Goal: Transaction & Acquisition: Download file/media

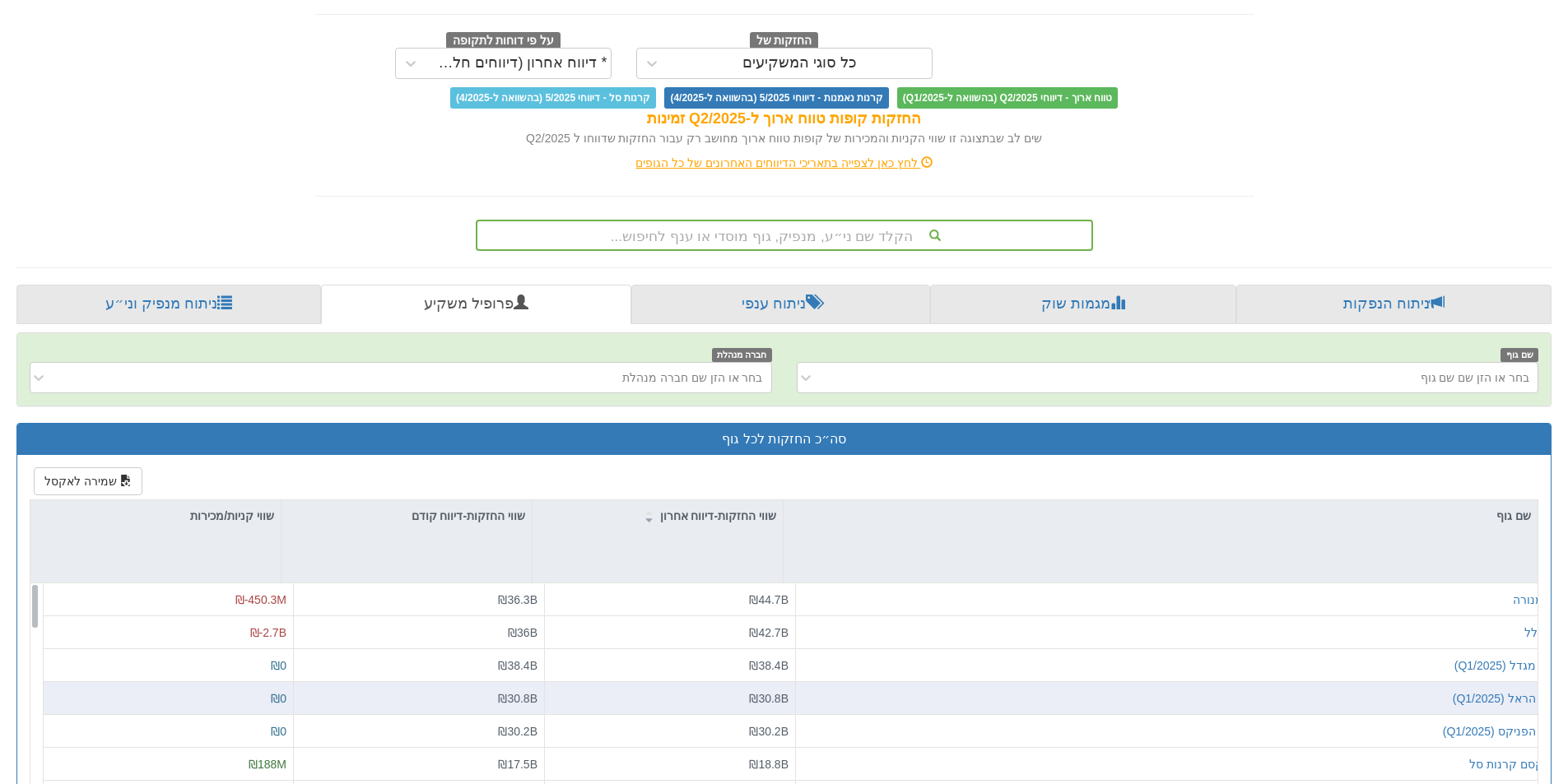
scroll to position [247, 0]
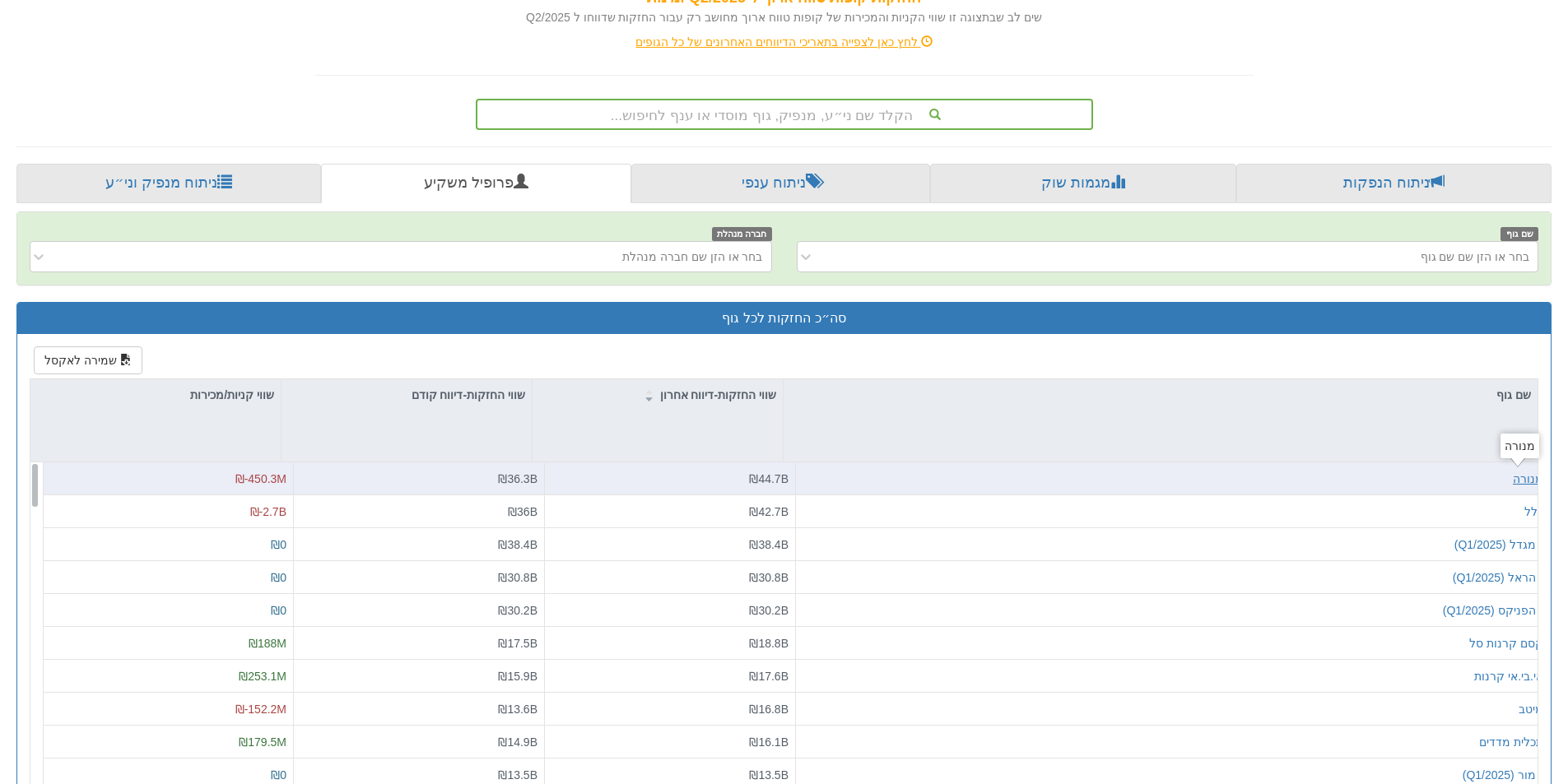
click at [1516, 483] on div "מנורה" at bounding box center [1528, 478] width 31 height 16
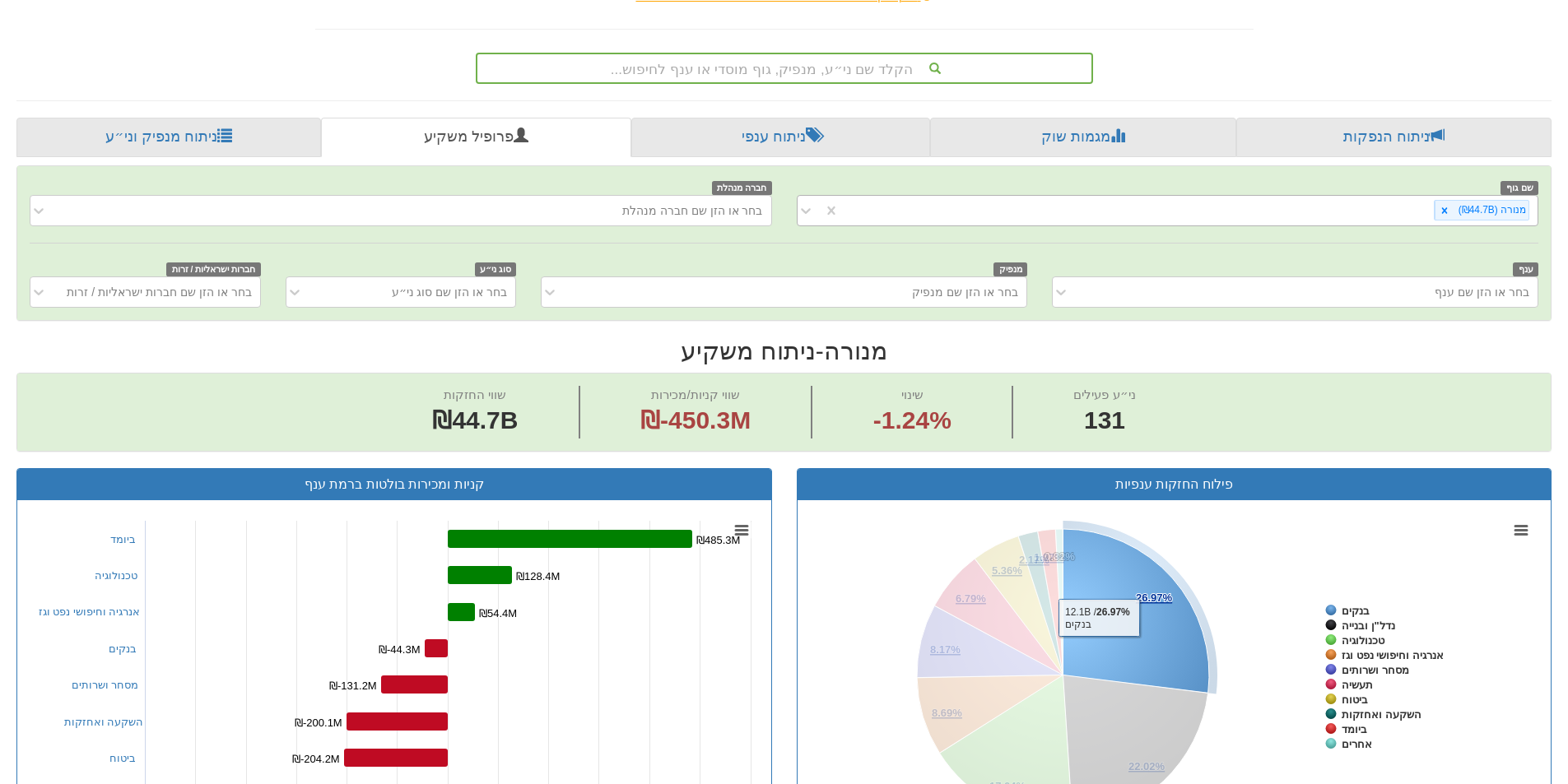
scroll to position [83, 0]
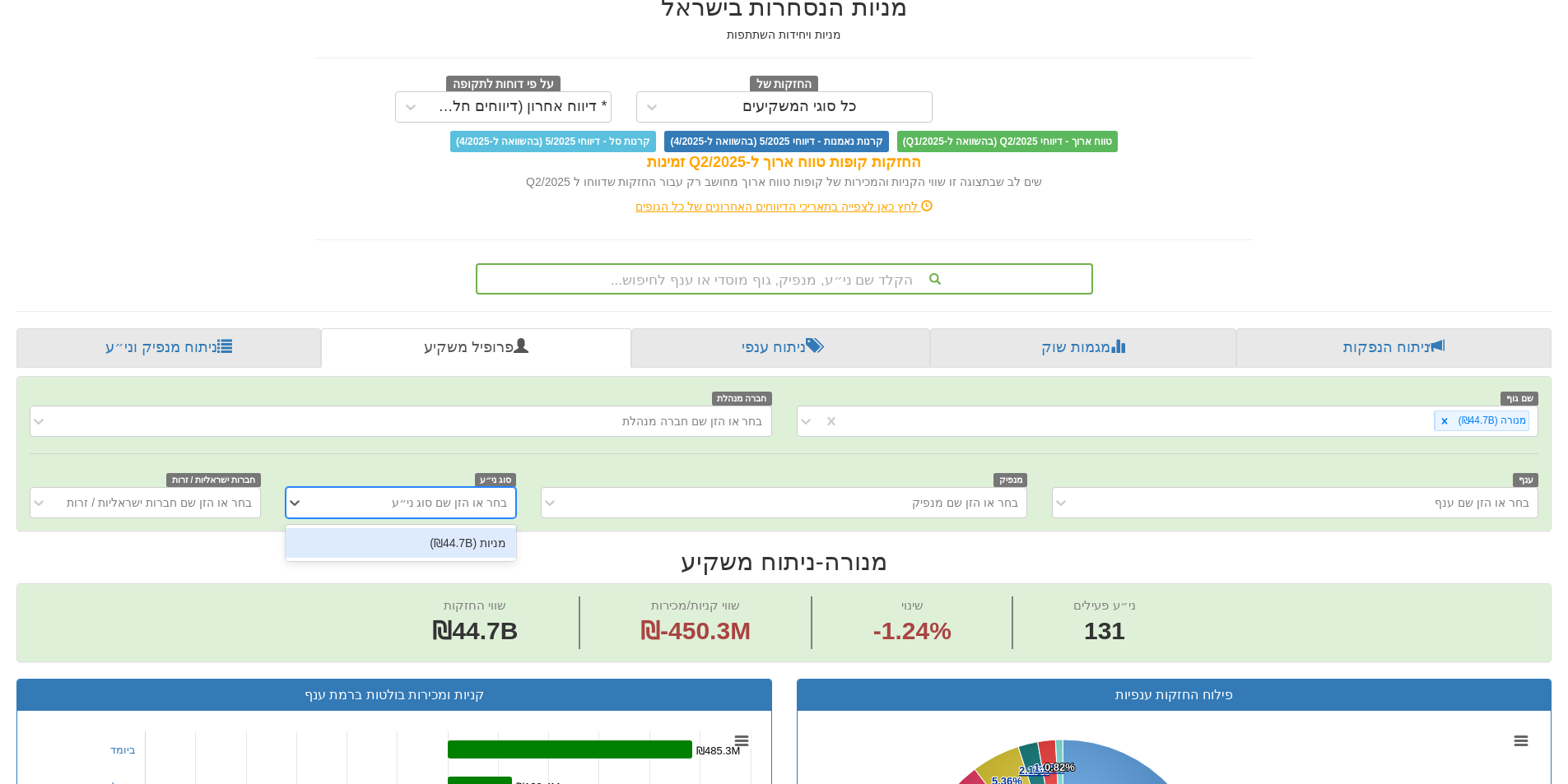
click at [392, 498] on div "בחר או הזן שם סוג ני״ע" at bounding box center [413, 502] width 203 height 26
click at [468, 548] on div "מניות (₪44.7B)" at bounding box center [401, 543] width 231 height 30
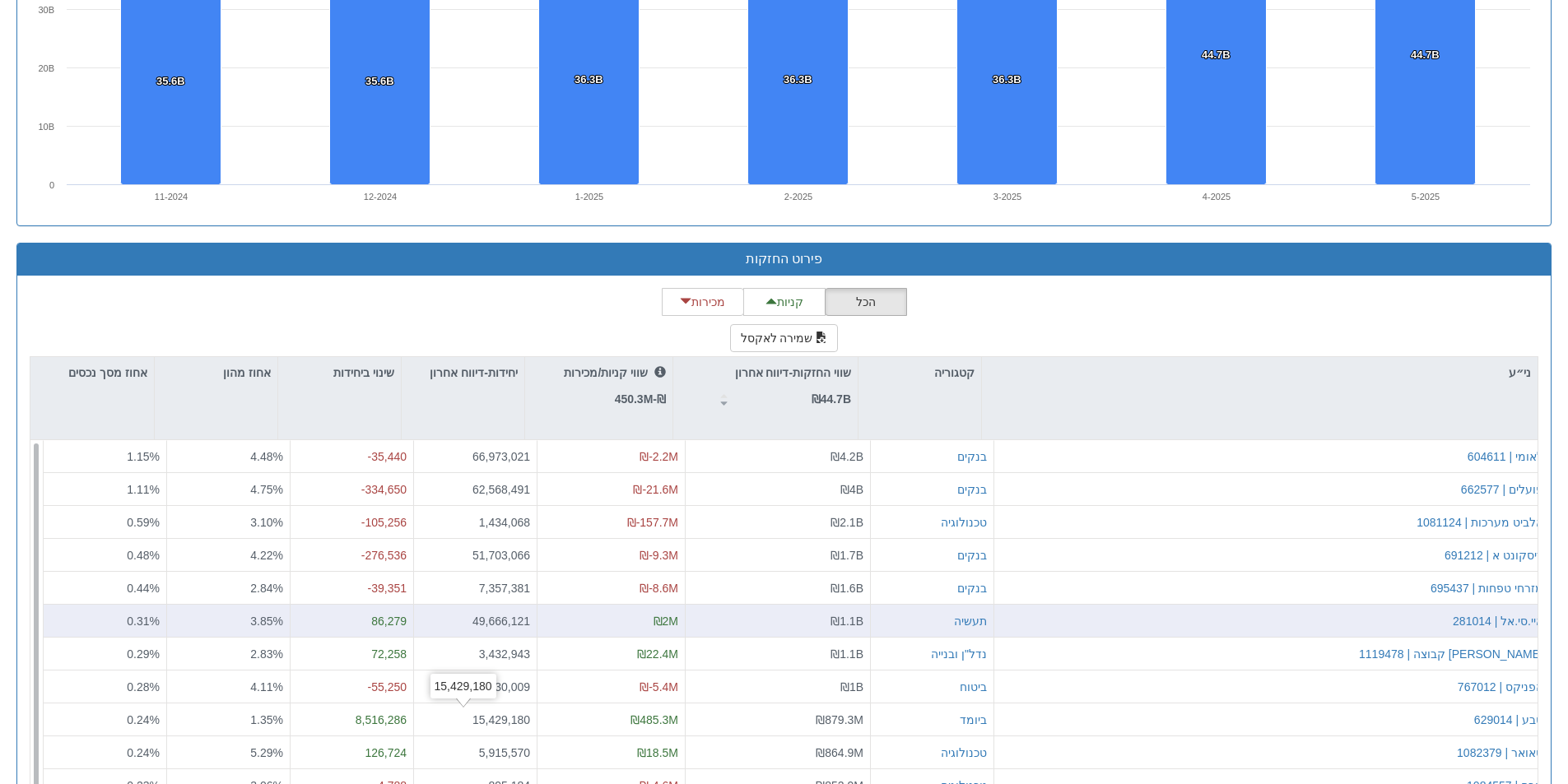
scroll to position [1516, 0]
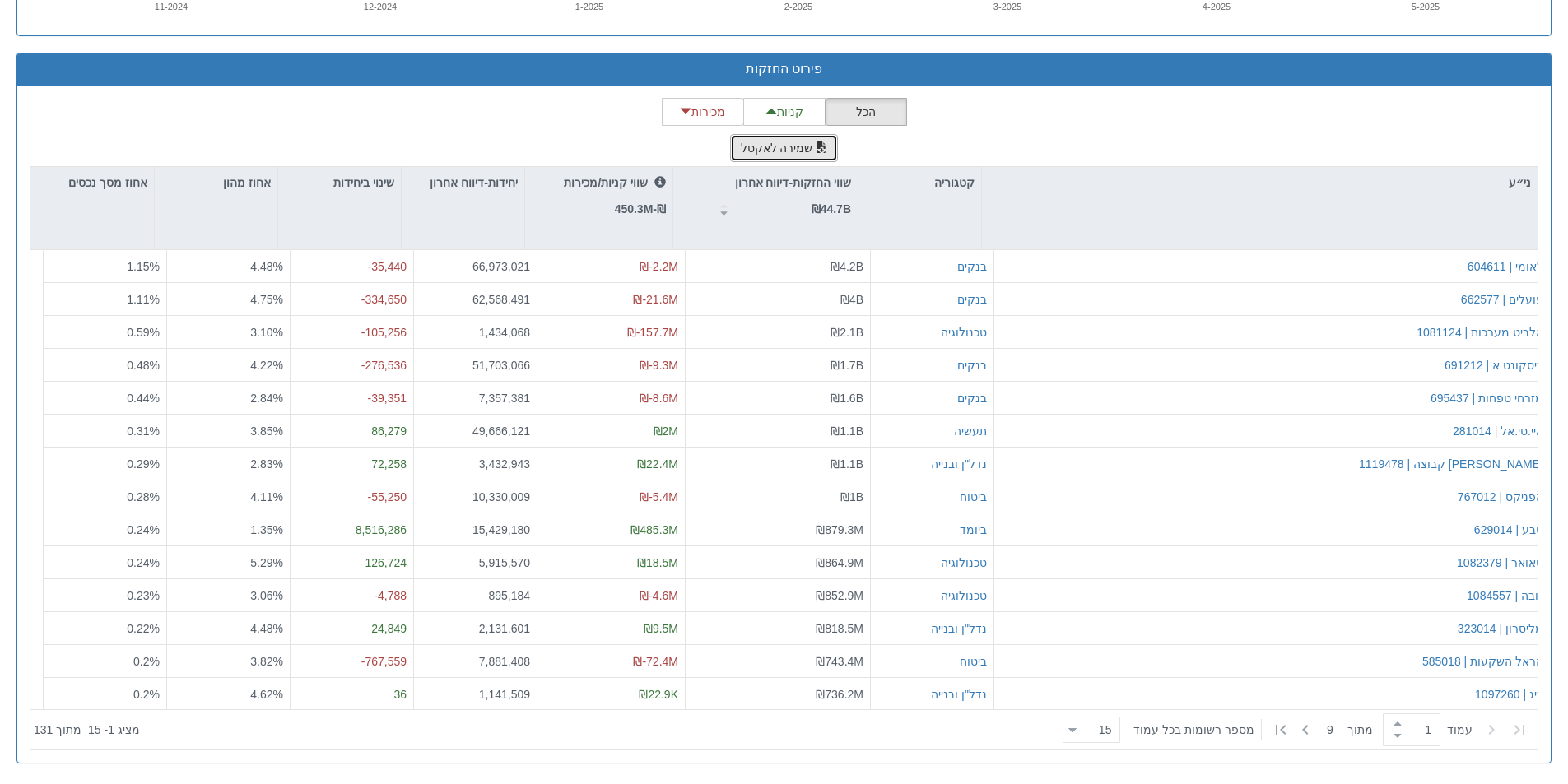
click at [765, 147] on button "שמירה לאקסל" at bounding box center [784, 147] width 109 height 28
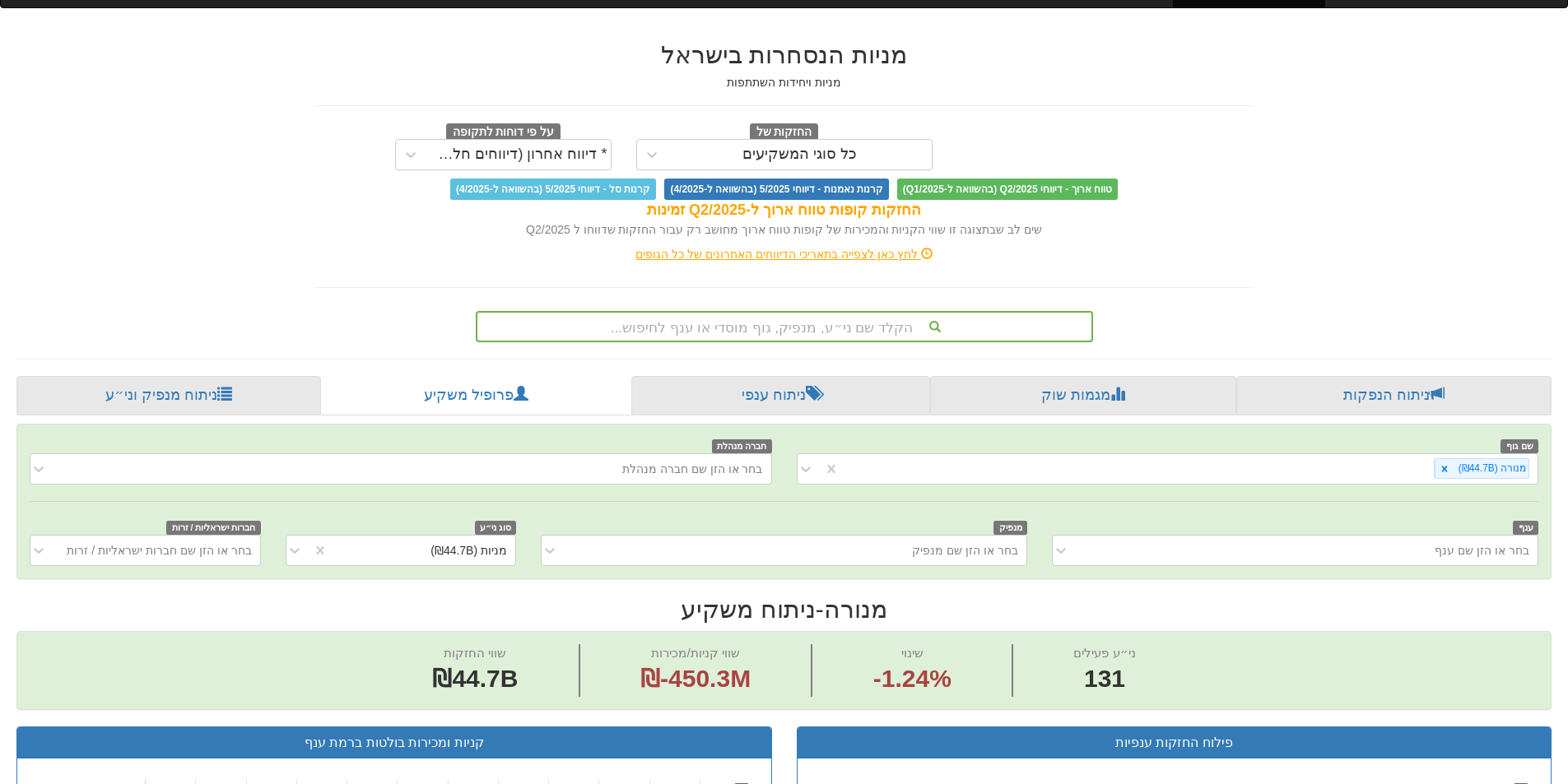
scroll to position [0, 0]
